Goal: Navigation & Orientation: Go to known website

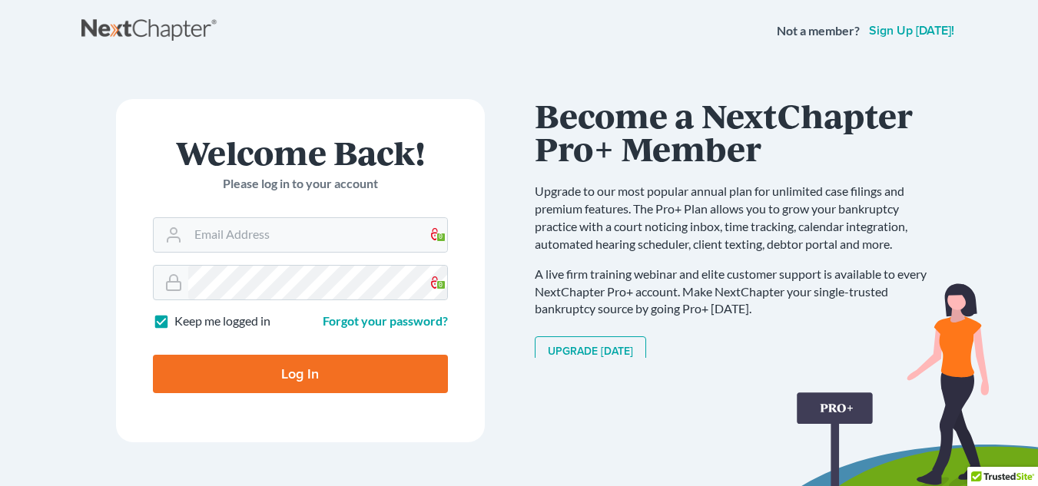
click at [889, 32] on link "Sign up today!" at bounding box center [911, 31] width 91 height 12
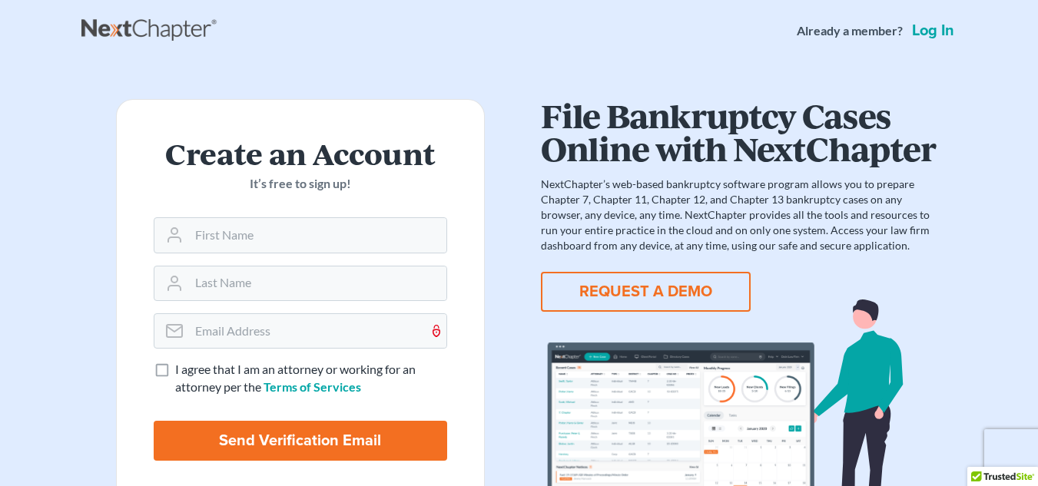
click at [663, 287] on button "REQUEST A DEMO" at bounding box center [646, 292] width 210 height 40
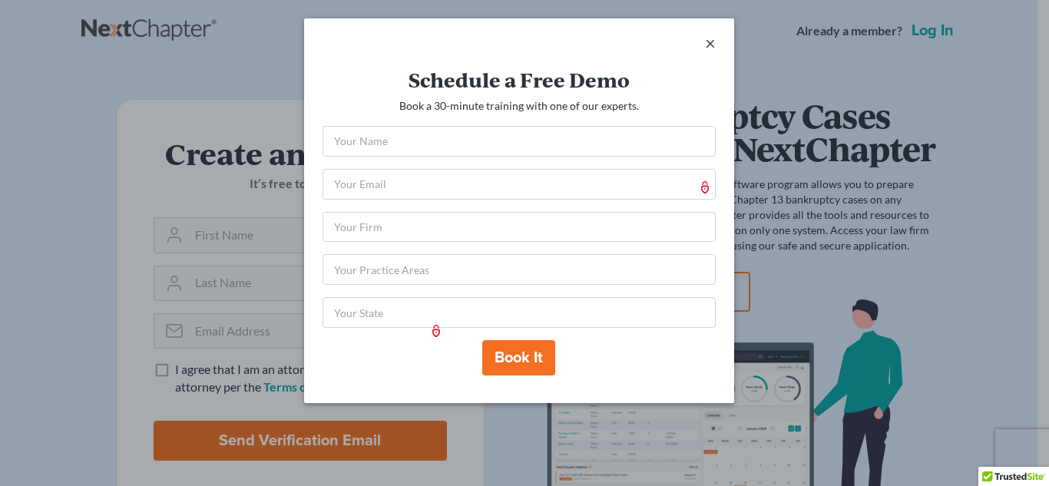
click at [708, 42] on span "×" at bounding box center [710, 42] width 11 height 22
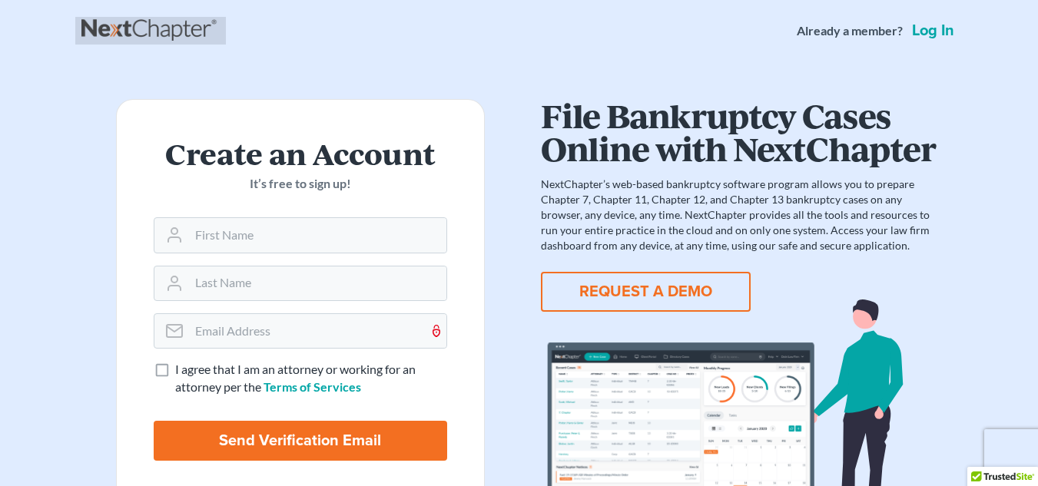
click at [177, 31] on link at bounding box center [150, 31] width 138 height 28
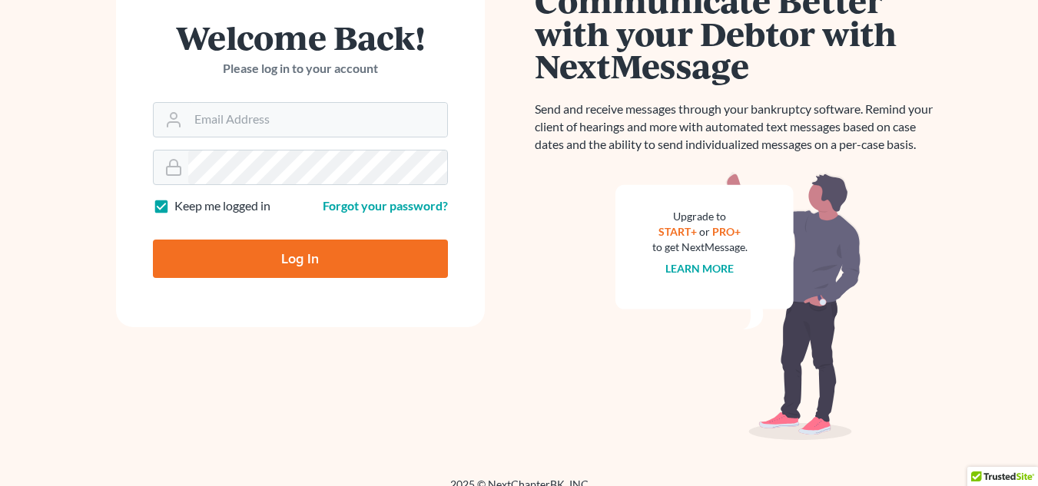
scroll to position [134, 0]
